Goal: Task Accomplishment & Management: Manage account settings

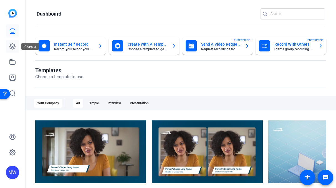
click at [12, 47] on icon at bounding box center [13, 47] width 6 height 6
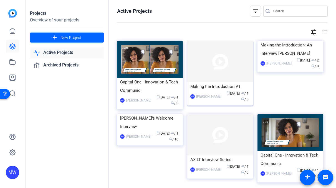
click at [227, 93] on span "calendar_today [DATE]" at bounding box center [233, 93] width 13 height 4
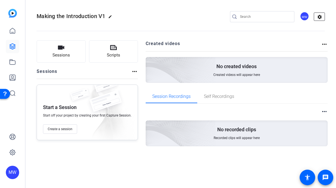
click at [319, 17] on mat-icon "settings" at bounding box center [319, 17] width 11 height 8
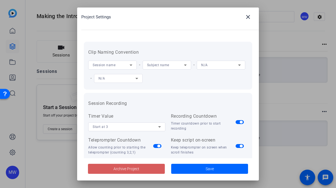
click at [123, 170] on span "Archive Project" at bounding box center [127, 169] width 26 height 6
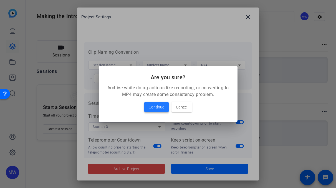
click at [154, 106] on span "Continue" at bounding box center [157, 107] width 16 height 7
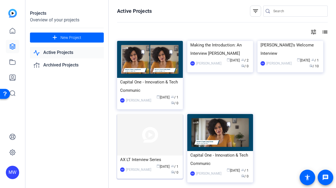
click at [150, 134] on img at bounding box center [150, 134] width 66 height 41
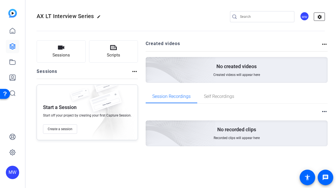
click at [321, 17] on mat-icon "settings" at bounding box center [319, 17] width 11 height 8
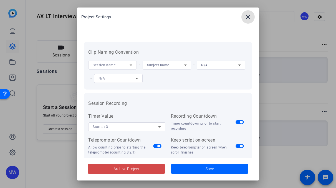
click at [134, 167] on span "Archive Project" at bounding box center [127, 169] width 26 height 6
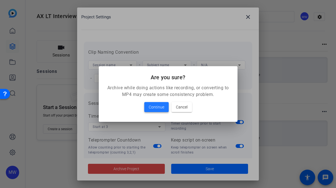
click at [157, 109] on span "Continue" at bounding box center [157, 107] width 16 height 7
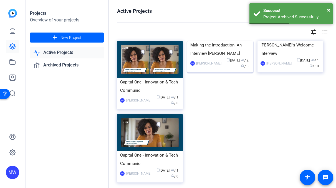
click at [232, 41] on img at bounding box center [220, 41] width 66 height 0
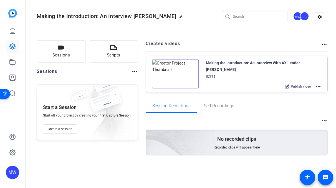
click at [179, 17] on mat-icon "edit" at bounding box center [182, 18] width 7 height 7
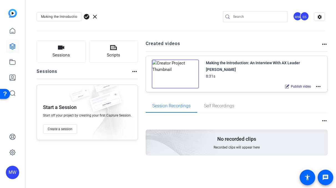
click at [64, 19] on input "Making the Introduction: An Interview [PERSON_NAME]" at bounding box center [59, 16] width 36 height 7
drag, startPoint x: 66, startPoint y: 16, endPoint x: 98, endPoint y: 20, distance: 32.4
click at [98, 20] on div "Making the Introduction: An Interview Wi check_circle clear" at bounding box center [74, 16] width 75 height 9
click at [70, 16] on input "Making the Introduction: An Interview [PERSON_NAME]" at bounding box center [59, 16] width 36 height 7
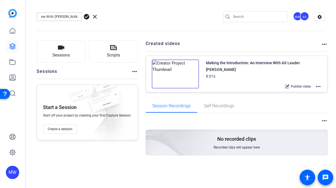
type input "Making the Introduction: An Interview With [PERSON_NAME]"
click at [88, 15] on span "check_circle" at bounding box center [86, 16] width 7 height 7
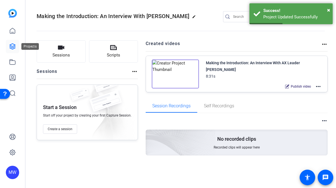
click at [13, 45] on icon at bounding box center [12, 46] width 7 height 7
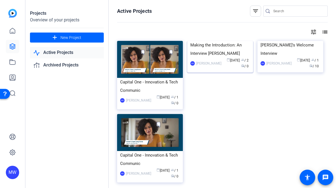
click at [207, 41] on img at bounding box center [220, 41] width 66 height 0
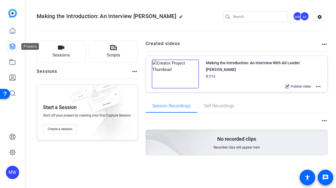
click at [12, 47] on icon at bounding box center [13, 47] width 6 height 6
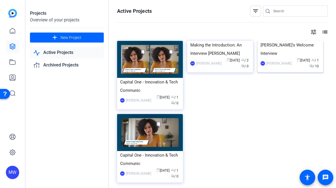
click at [294, 41] on img at bounding box center [291, 41] width 66 height 0
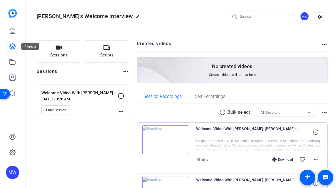
click at [12, 44] on icon at bounding box center [12, 46] width 7 height 7
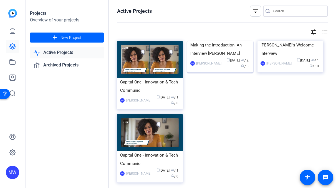
click at [233, 41] on img at bounding box center [220, 41] width 66 height 0
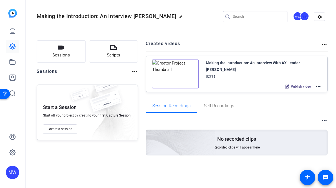
click at [179, 16] on mat-icon "edit" at bounding box center [182, 18] width 7 height 7
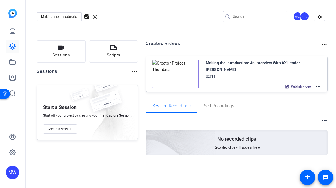
click at [62, 17] on input "Making the Introduction: An Interview [PERSON_NAME]" at bounding box center [59, 16] width 36 height 7
drag, startPoint x: 74, startPoint y: 16, endPoint x: 99, endPoint y: 16, distance: 25.6
click at [99, 16] on div "Making the Introduction: An Interview Wi check_circle clear" at bounding box center [74, 16] width 75 height 9
click at [46, 16] on input "Making the Introduction: An Interview [PERSON_NAME]" at bounding box center [59, 16] width 36 height 7
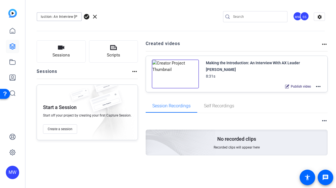
drag, startPoint x: 52, startPoint y: 16, endPoint x: 121, endPoint y: 16, distance: 68.1
click at [121, 16] on div "Making the Introduction: An Interview Wi check_circle clear MW SS settings" at bounding box center [181, 16] width 289 height 8
type input "Making the Introduction: Episode 1"
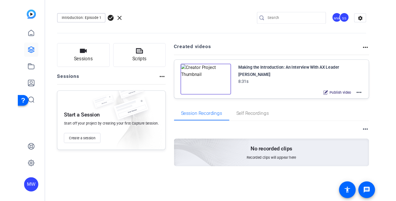
scroll to position [0, 0]
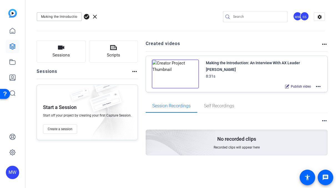
click at [87, 16] on span "check_circle" at bounding box center [86, 16] width 7 height 7
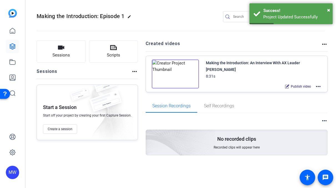
click at [191, 68] on img at bounding box center [175, 73] width 47 height 29
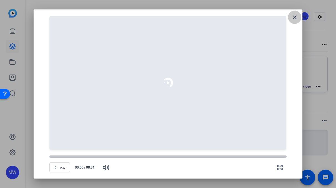
click at [294, 16] on mat-icon "close" at bounding box center [295, 17] width 7 height 7
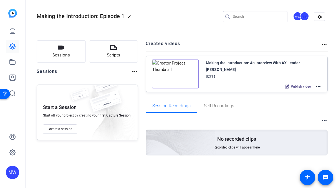
click at [319, 87] on mat-icon "more_horiz" at bounding box center [318, 86] width 7 height 7
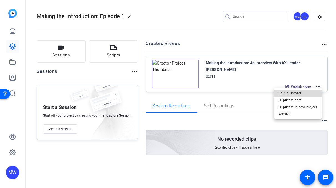
click at [305, 92] on span "Edit in Creator" at bounding box center [298, 93] width 39 height 7
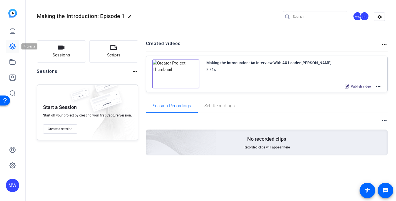
click at [12, 46] on icon at bounding box center [13, 47] width 6 height 6
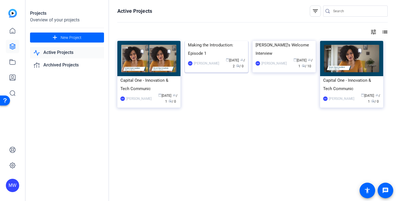
click at [220, 41] on img at bounding box center [216, 41] width 63 height 0
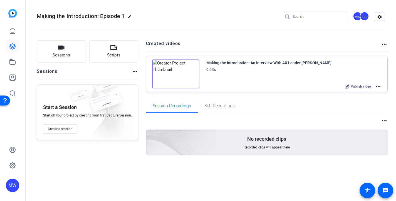
click at [174, 72] on img at bounding box center [175, 73] width 47 height 29
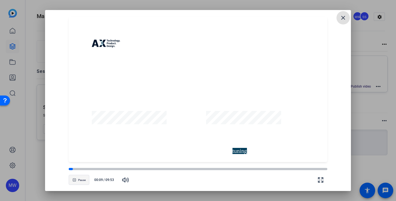
click at [77, 179] on span "button" at bounding box center [79, 179] width 20 height 13
click at [336, 16] on mat-icon "close" at bounding box center [342, 17] width 7 height 7
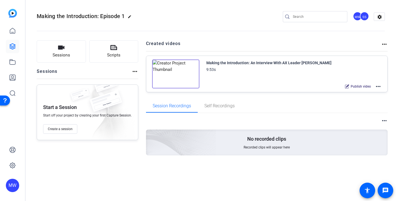
click at [336, 84] on mat-icon "more_horiz" at bounding box center [377, 86] width 7 height 7
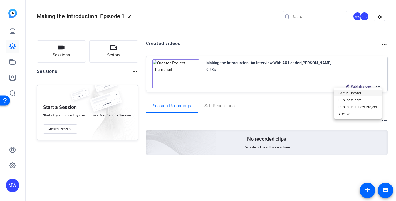
click at [336, 90] on span "Edit in Creator" at bounding box center [357, 93] width 39 height 7
